Goal: Obtain resource: Download file/media

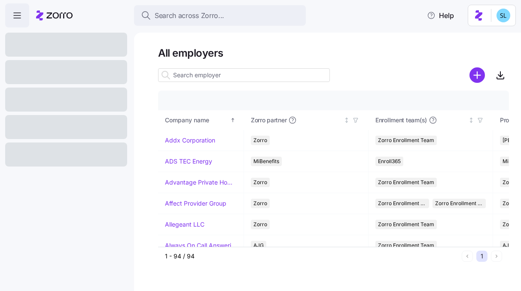
click at [212, 67] on div at bounding box center [244, 75] width 172 height 17
click at [213, 73] on input at bounding box center [244, 75] width 172 height 14
paste input "MICHAEL MACLEOD"
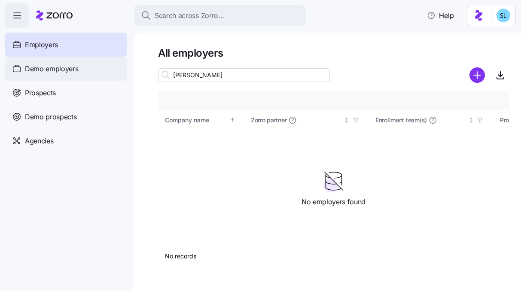
type input "MICHAEL MACLEOD"
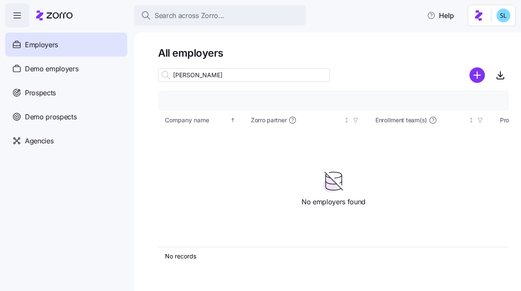
click at [21, 19] on icon "button" at bounding box center [17, 15] width 10 height 10
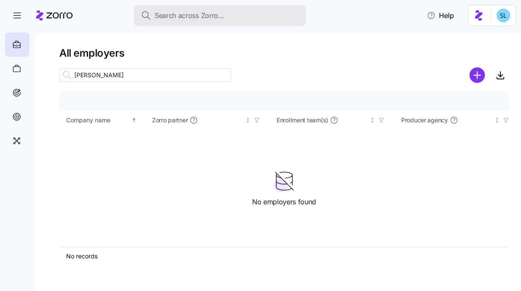
click at [184, 18] on span "Search across Zorro..." at bounding box center [190, 15] width 70 height 11
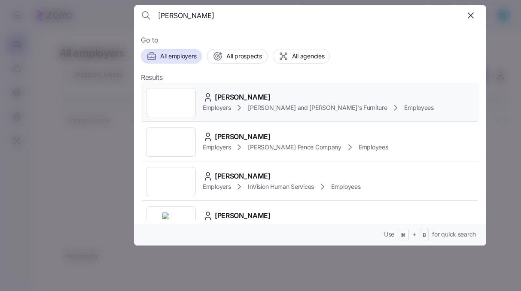
type input "MICHAEL MACLEOD"
click at [250, 98] on span "MICHAEL MACLEOD" at bounding box center [243, 97] width 56 height 11
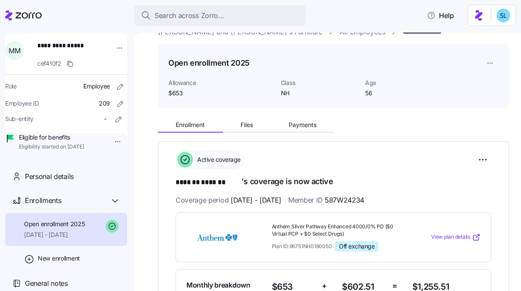
scroll to position [18, 0]
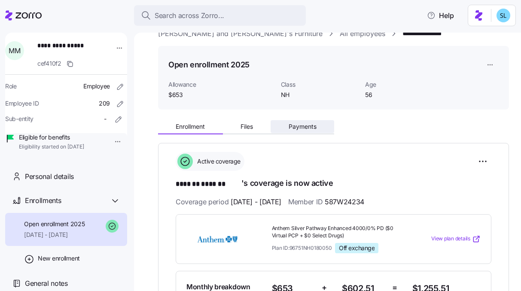
click at [310, 132] on button "Payments" at bounding box center [303, 126] width 64 height 13
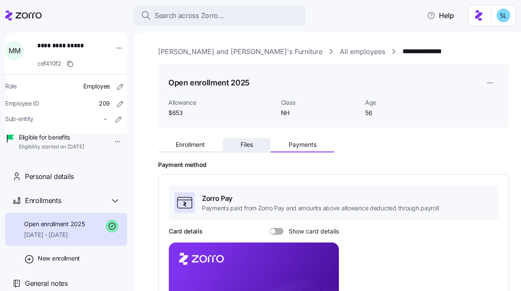
click at [253, 143] on span "Files" at bounding box center [247, 145] width 12 height 6
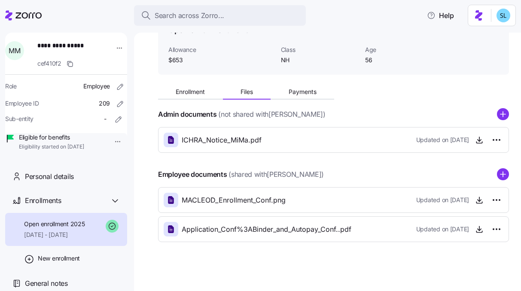
scroll to position [55, 0]
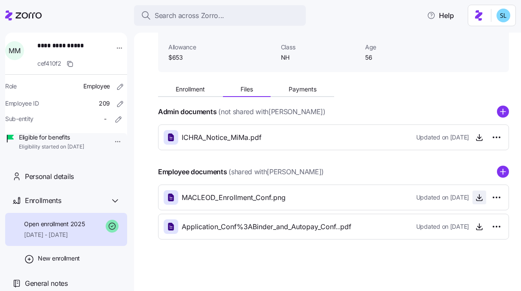
click at [475, 198] on icon "button" at bounding box center [479, 197] width 9 height 9
click at [478, 225] on span "button" at bounding box center [479, 226] width 13 height 13
click at [475, 226] on icon "button" at bounding box center [479, 227] width 9 height 9
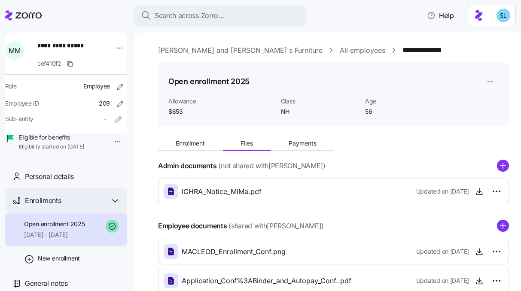
scroll to position [0, 0]
